Goal: Task Accomplishment & Management: Manage account settings

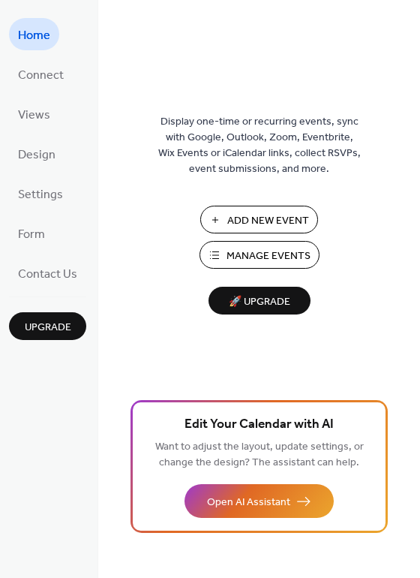
click at [241, 262] on span "Manage Events" at bounding box center [269, 257] width 84 height 16
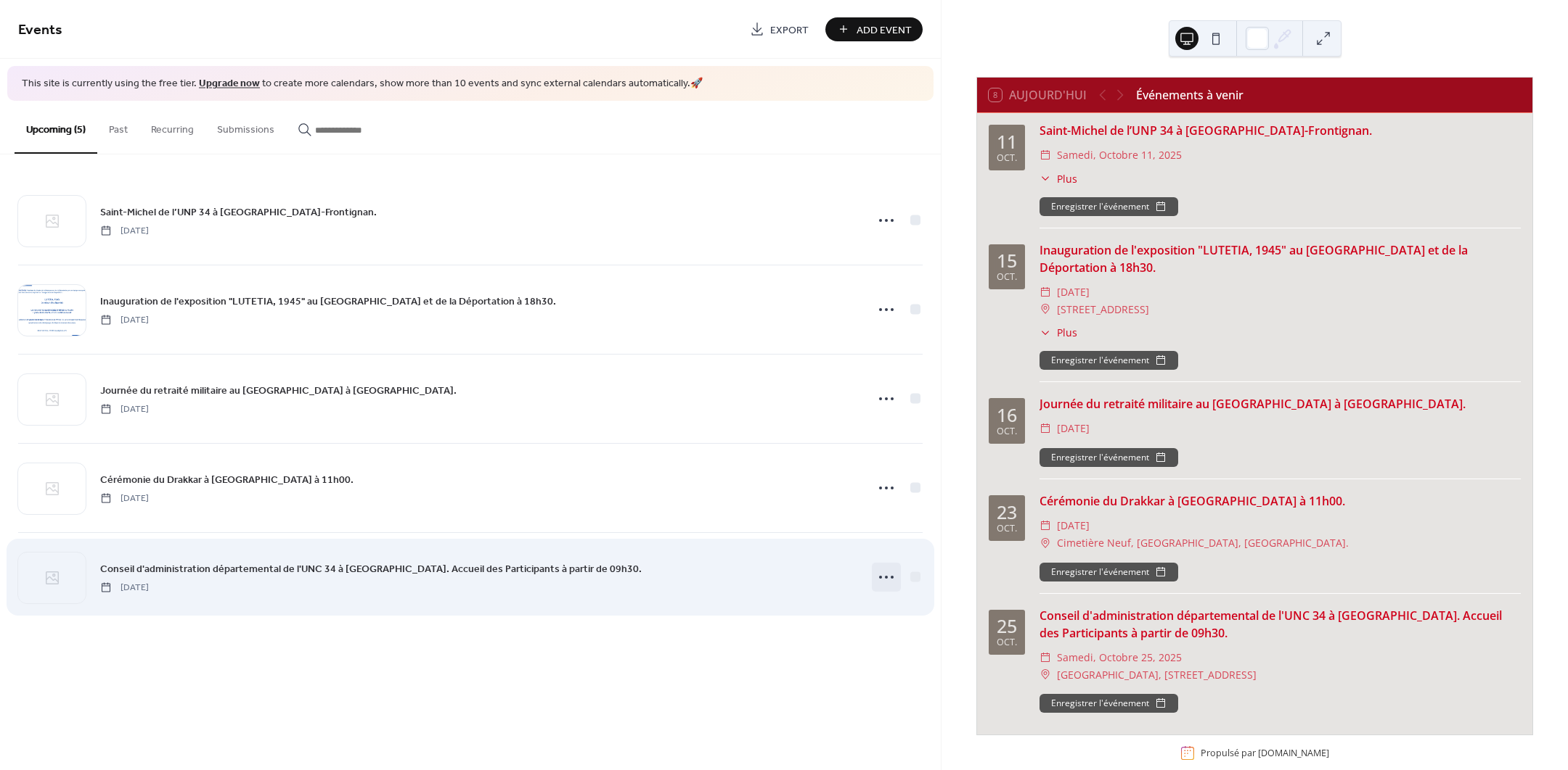
click at [889, 576] on icon at bounding box center [886, 578] width 23 height 23
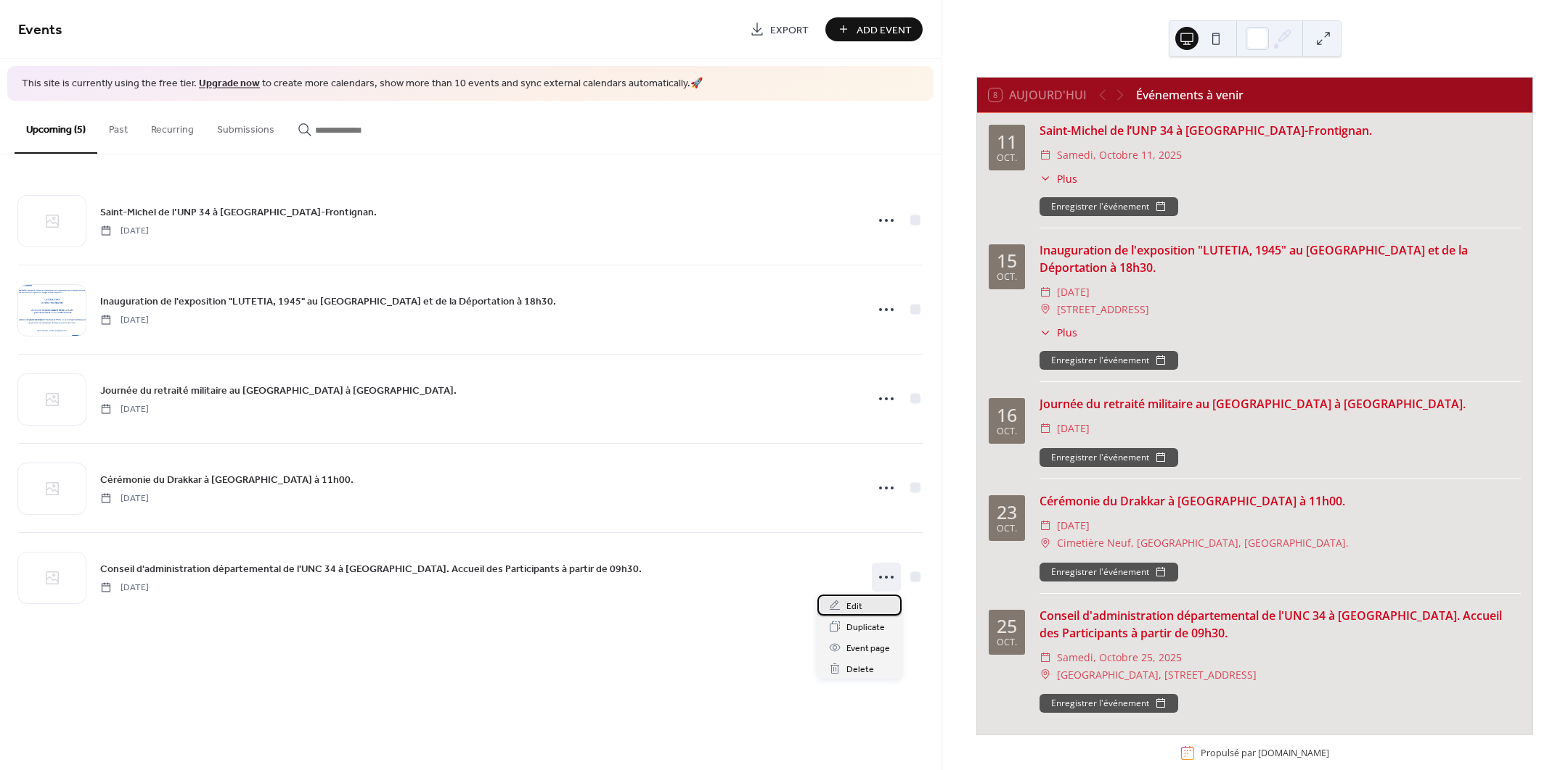
click at [848, 607] on span "Edit" at bounding box center [854, 607] width 16 height 15
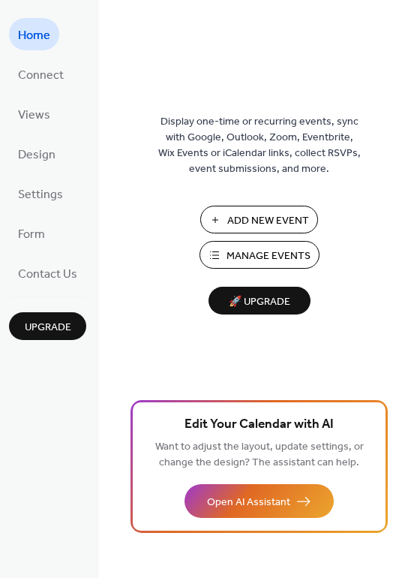
click at [259, 213] on span "Add New Event" at bounding box center [269, 221] width 82 height 16
click at [267, 249] on span "Manage Events" at bounding box center [269, 257] width 84 height 16
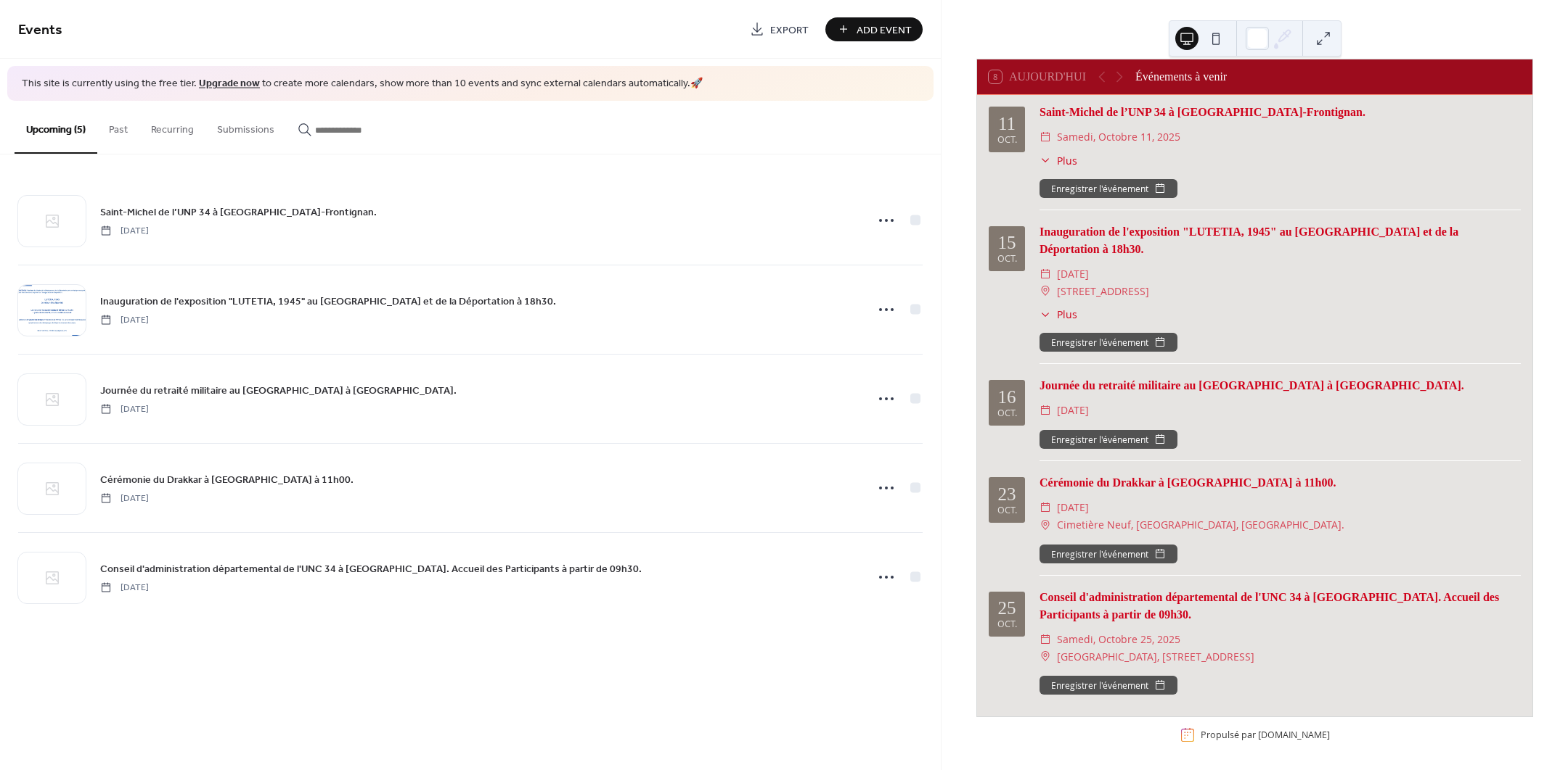
scroll to position [22, 0]
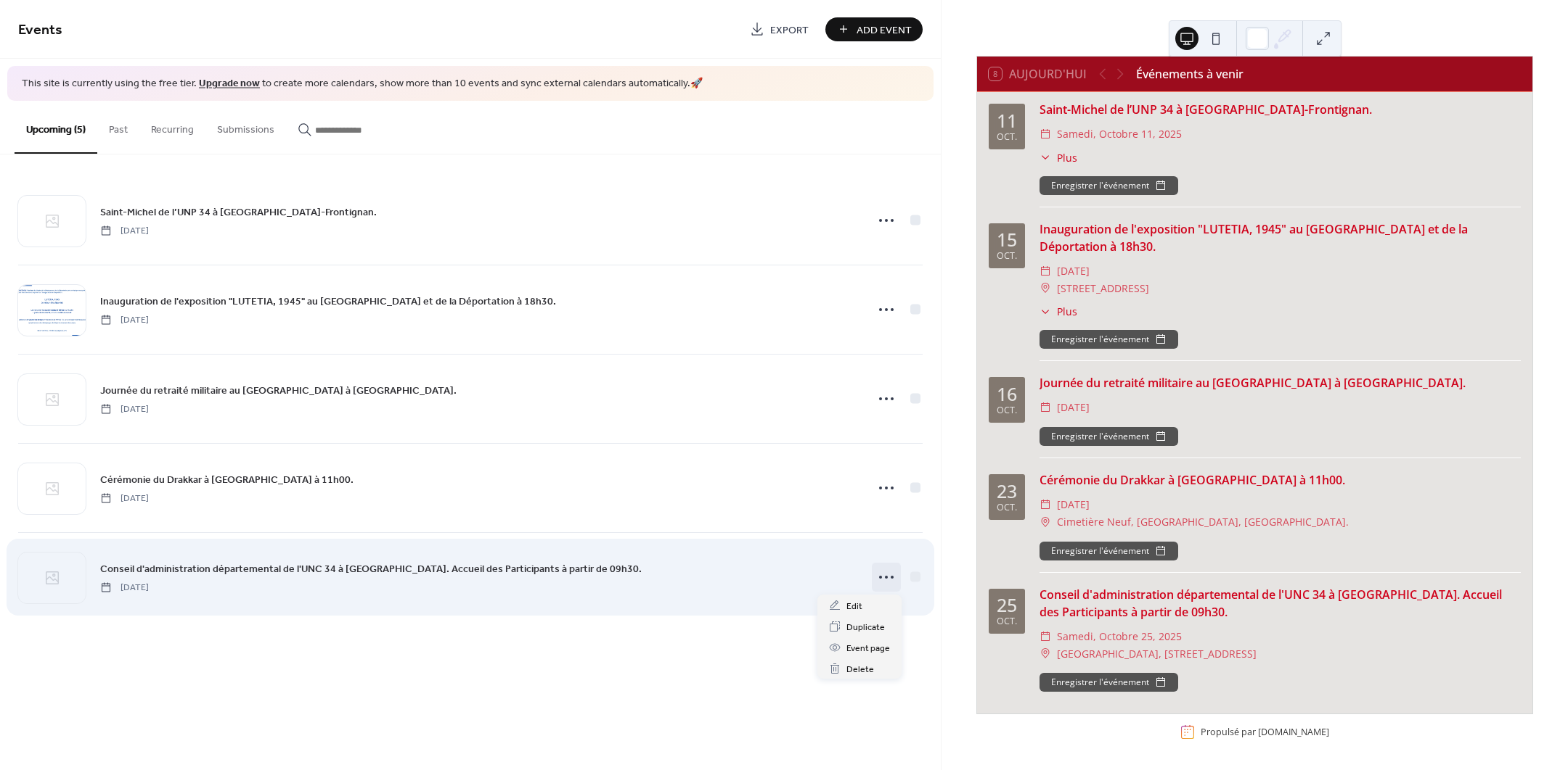
click at [890, 577] on icon at bounding box center [886, 578] width 23 height 23
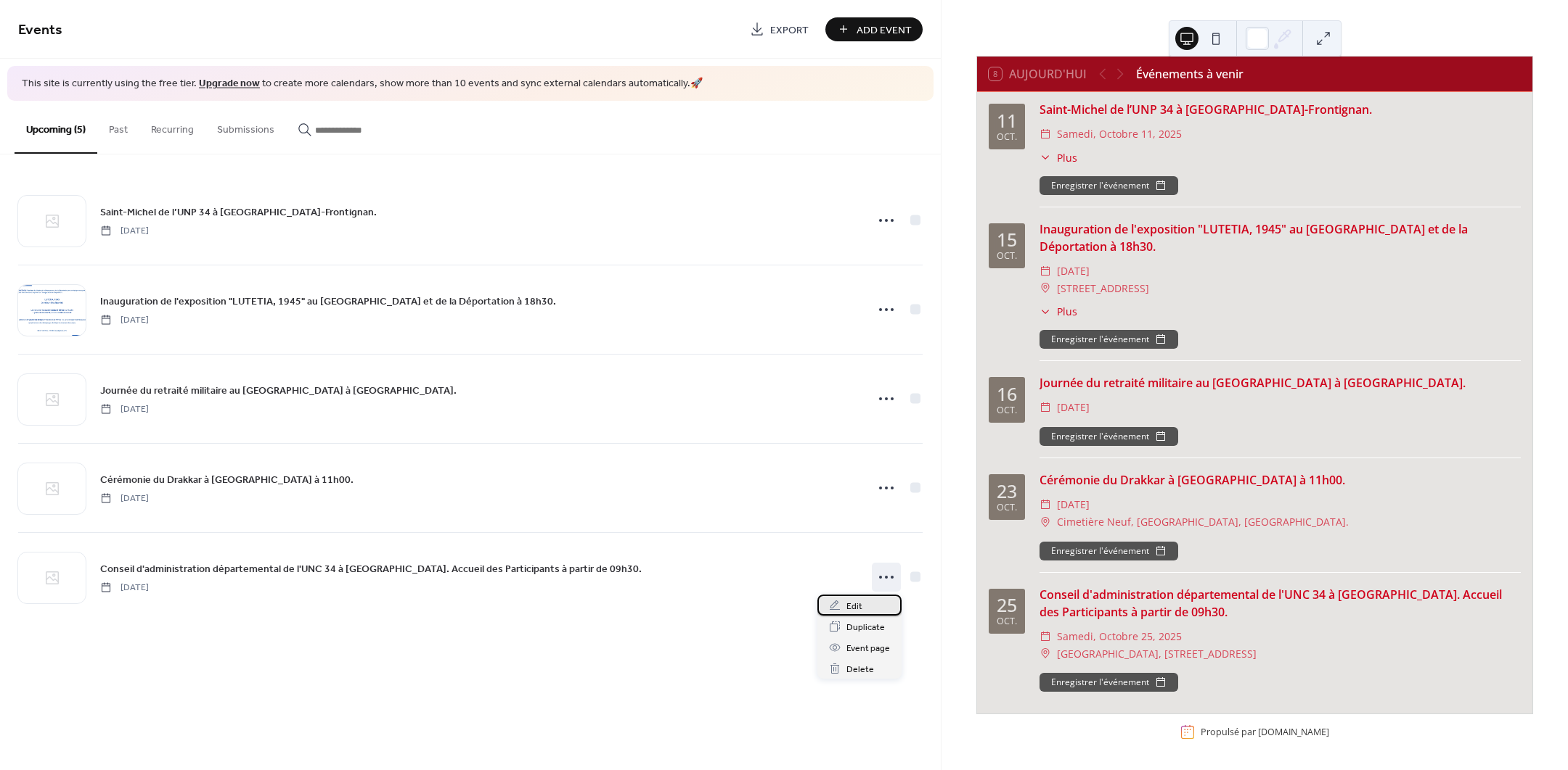
click at [858, 603] on span "Edit" at bounding box center [854, 607] width 16 height 15
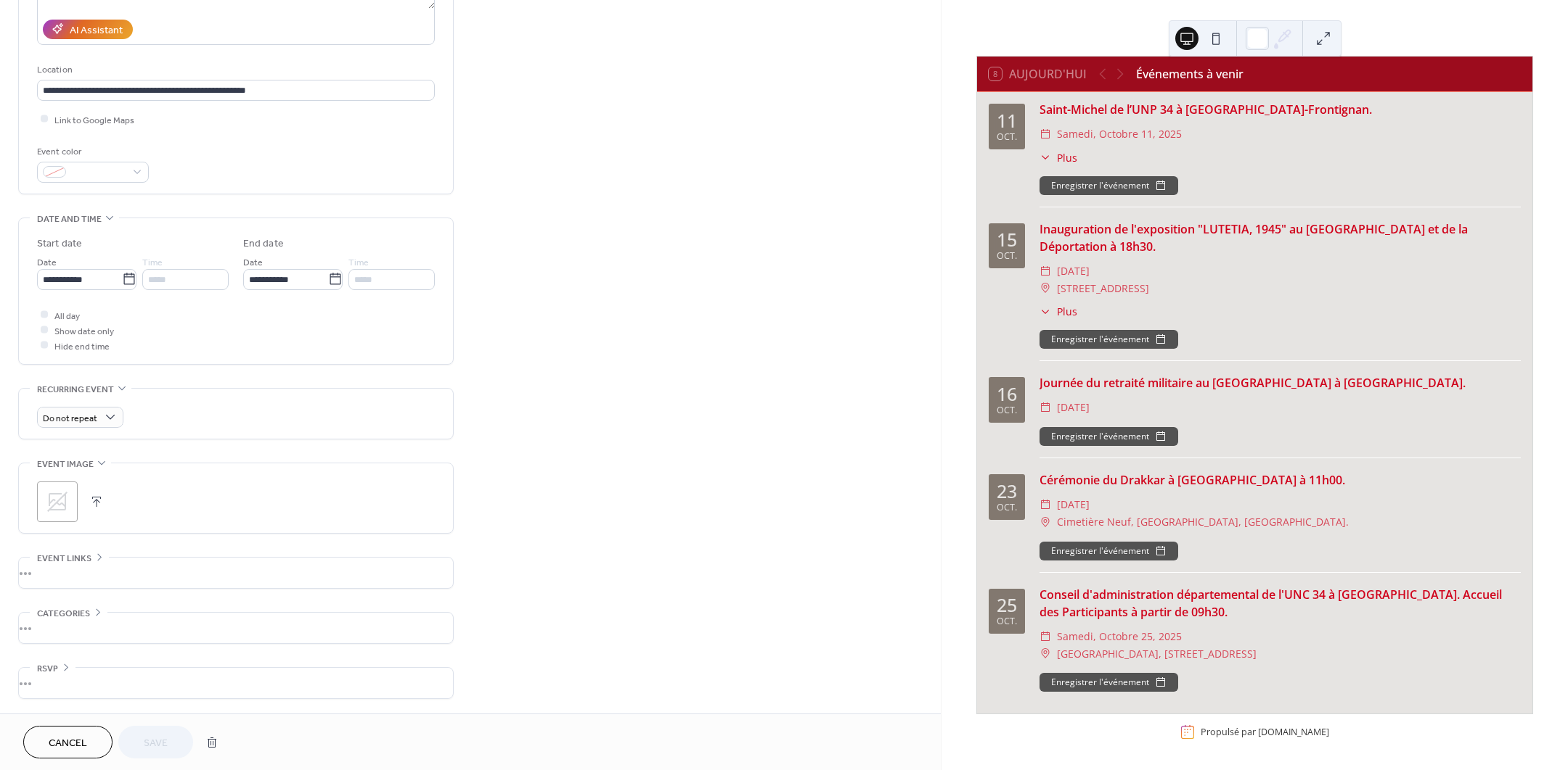
click at [101, 499] on button "button" at bounding box center [96, 501] width 20 height 20
click at [95, 497] on button "button" at bounding box center [96, 501] width 20 height 20
click at [118, 502] on button "button" at bounding box center [116, 501] width 20 height 20
click at [57, 566] on div "•••" at bounding box center [236, 573] width 434 height 31
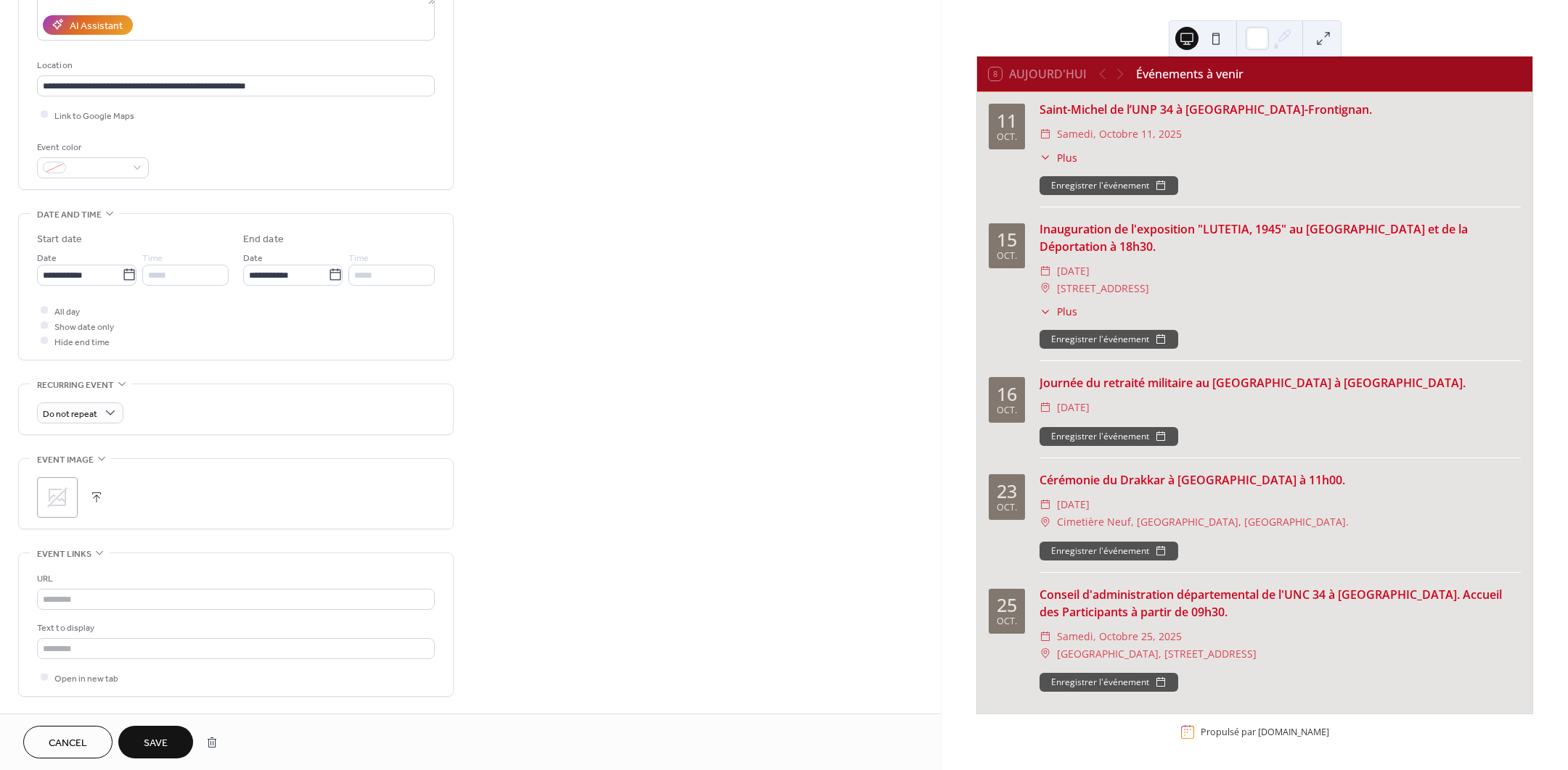
scroll to position [259, 0]
click at [110, 602] on input "text" at bounding box center [235, 600] width 397 height 21
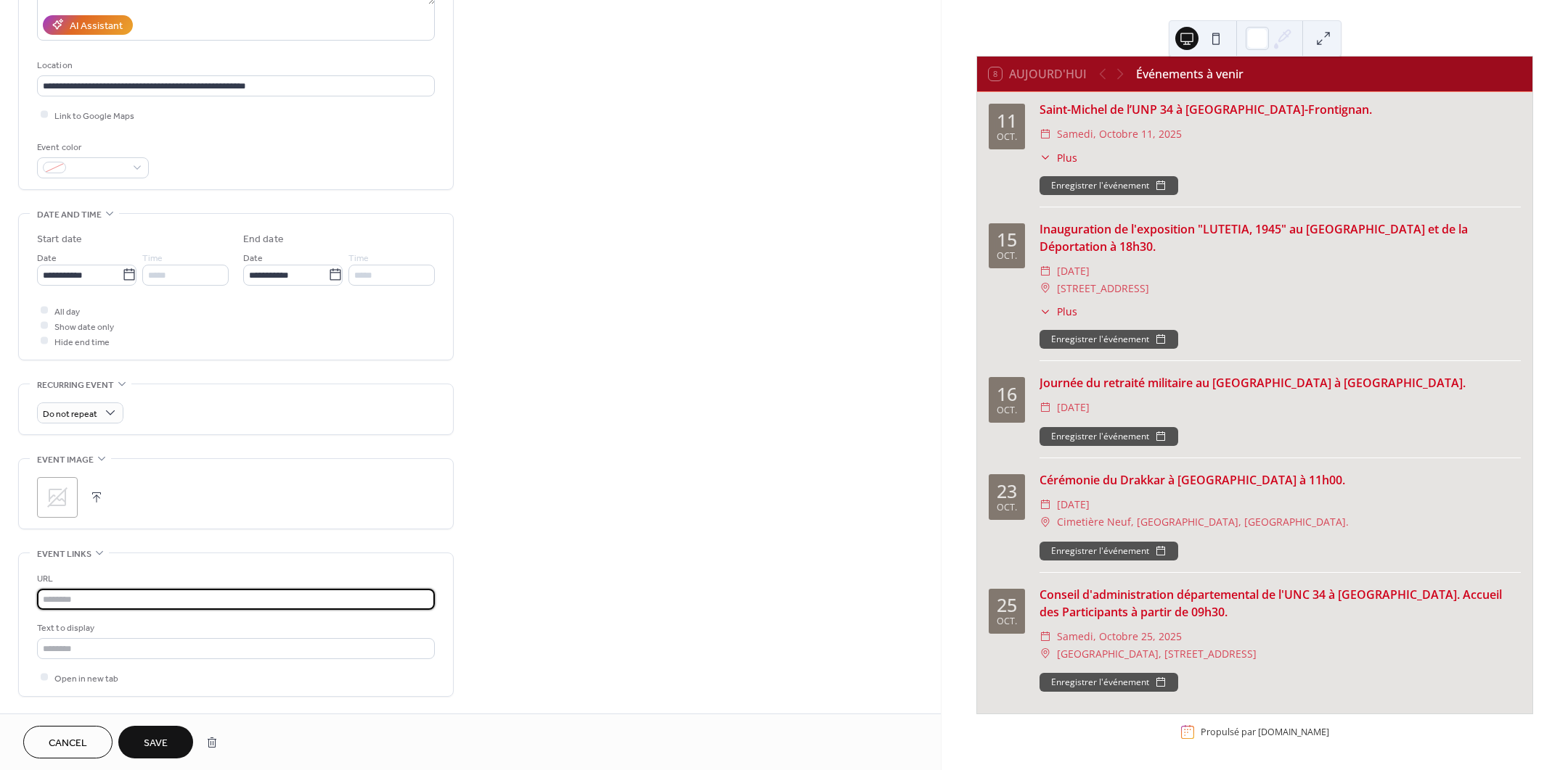
paste input "**********"
type input "**********"
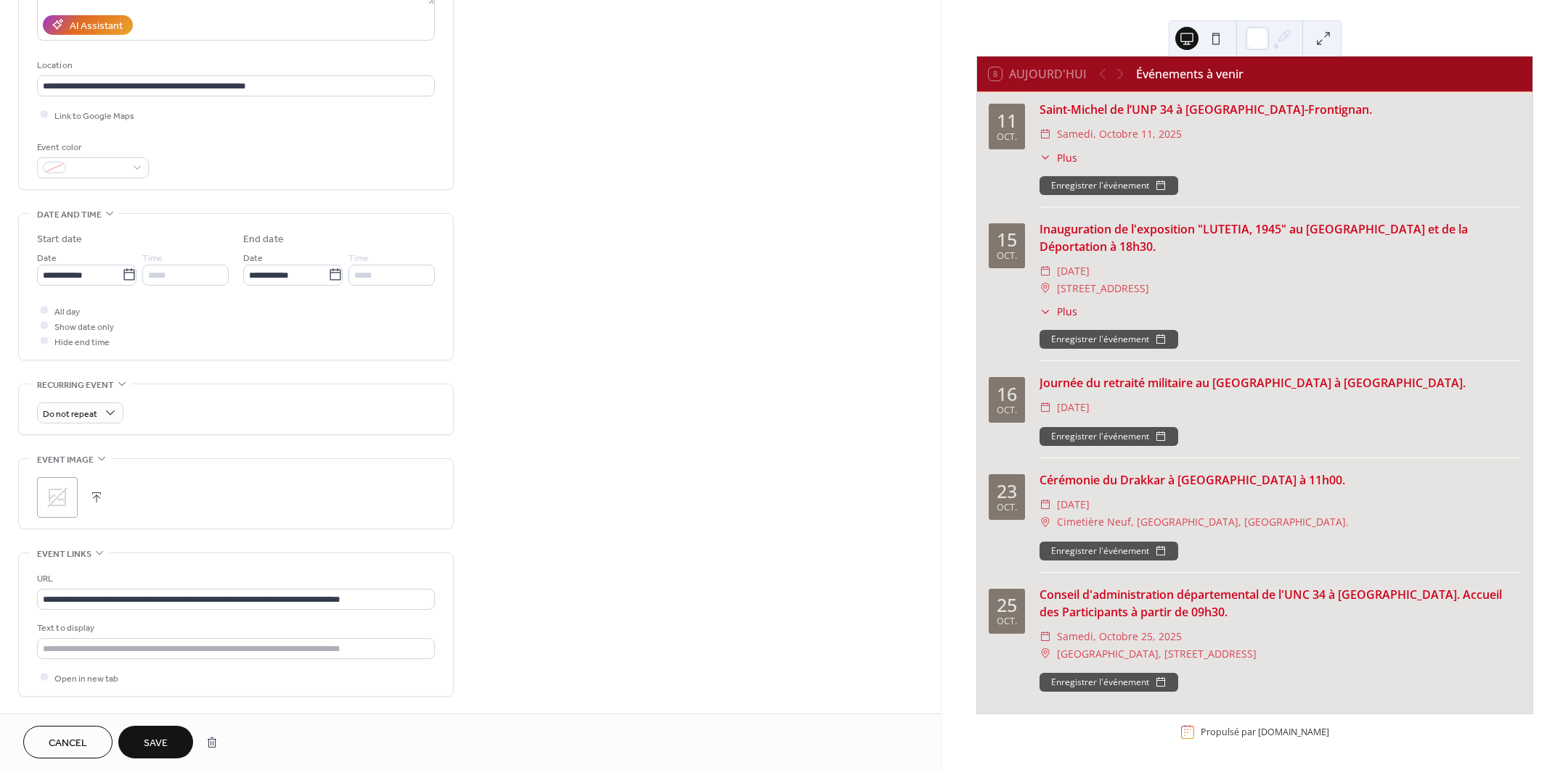
click at [160, 744] on span "Save" at bounding box center [156, 744] width 24 height 15
